Goal: Check status: Check status

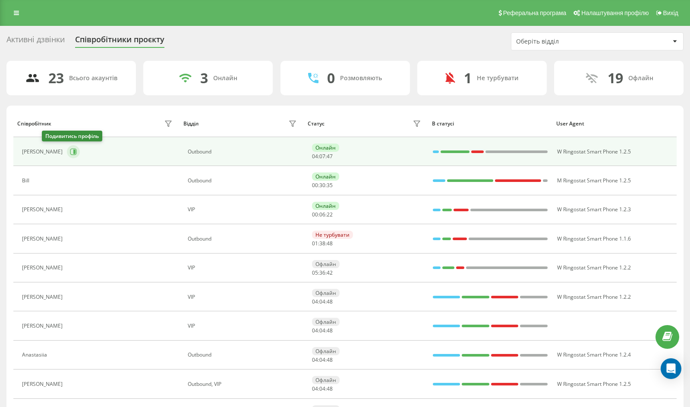
click at [70, 151] on icon at bounding box center [73, 151] width 7 height 7
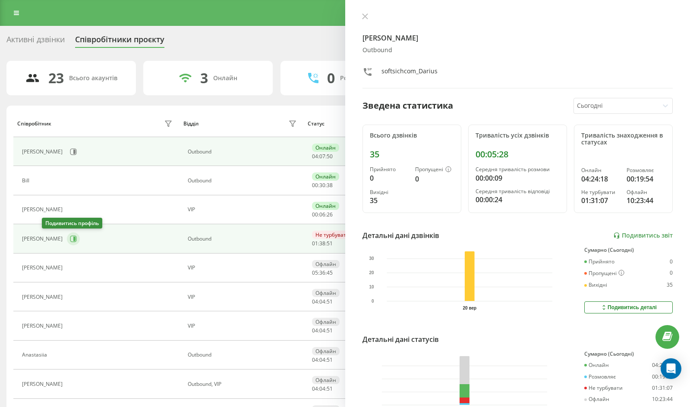
click at [70, 238] on icon at bounding box center [73, 239] width 7 height 7
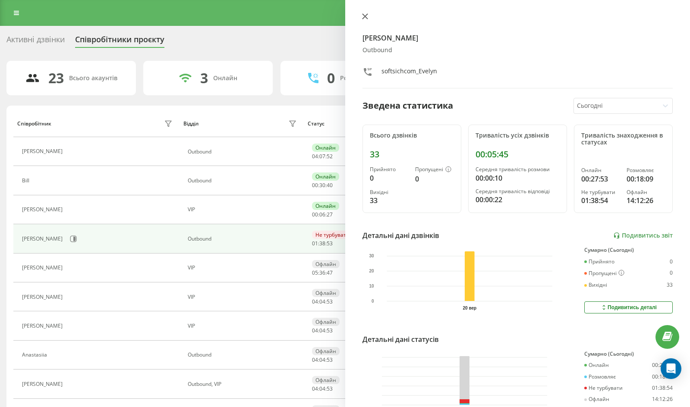
click at [370, 16] on button at bounding box center [364, 17] width 11 height 8
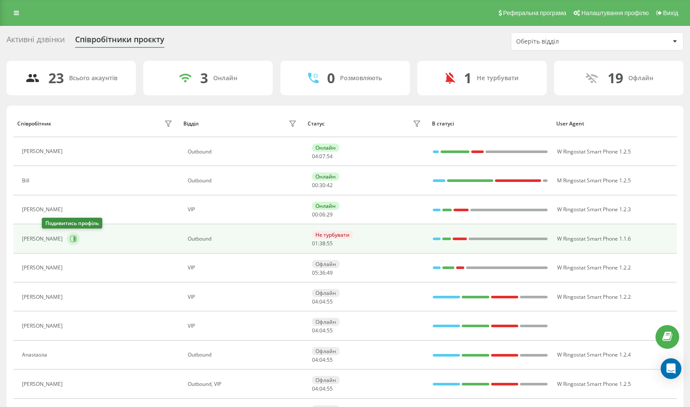
click at [67, 242] on button at bounding box center [73, 239] width 13 height 13
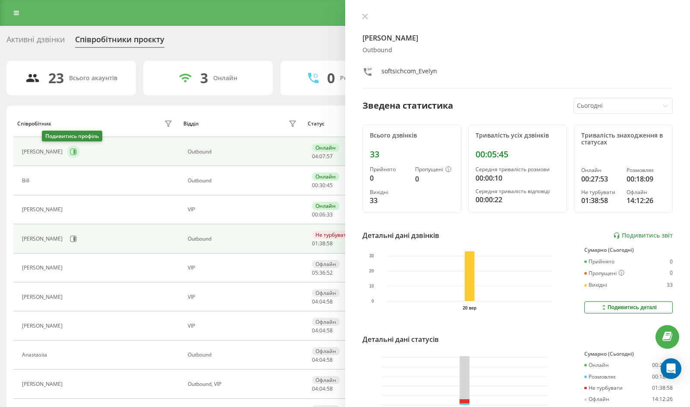
click at [73, 151] on icon at bounding box center [74, 152] width 2 height 4
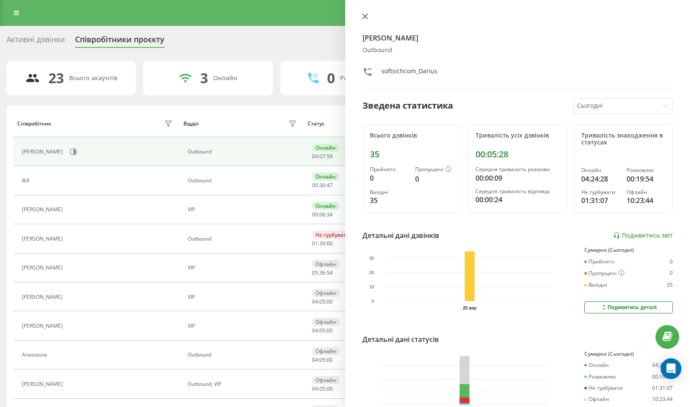
click at [365, 16] on icon at bounding box center [364, 16] width 5 height 5
